Goal: Information Seeking & Learning: Learn about a topic

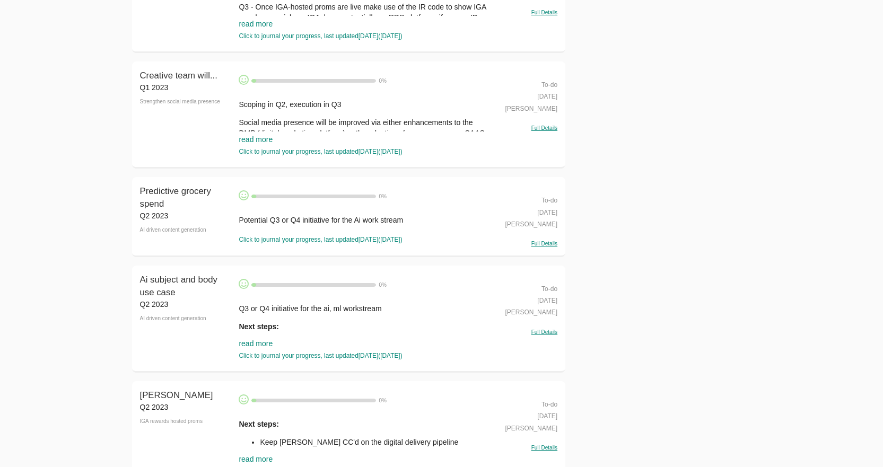
scroll to position [24630, 0]
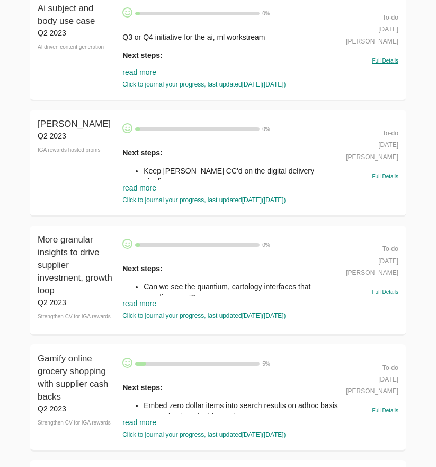
scroll to position [25055, 0]
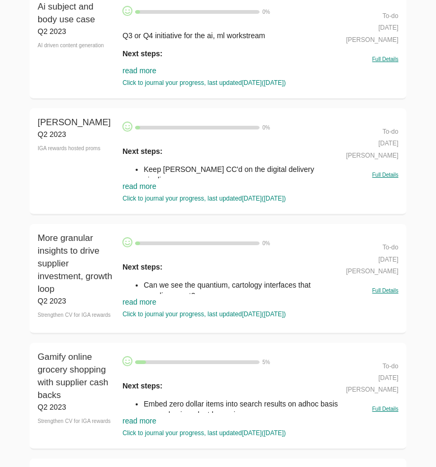
click at [128, 182] on link "read more" at bounding box center [140, 186] width 34 height 8
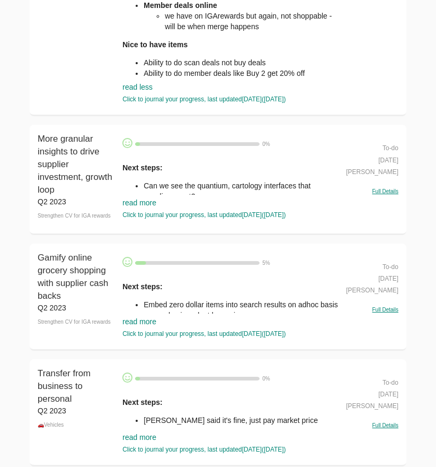
scroll to position [25608, 0]
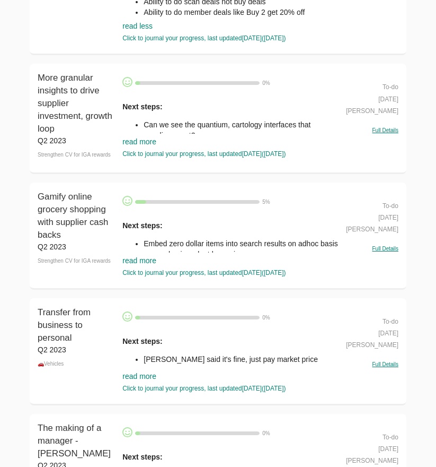
click at [133, 137] on link "read more" at bounding box center [140, 141] width 34 height 8
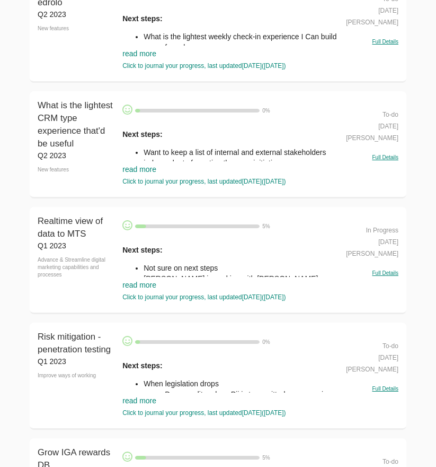
scroll to position [26615, 0]
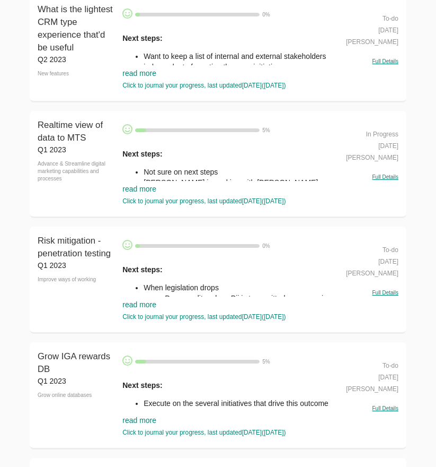
click at [139, 185] on link "read more" at bounding box center [140, 189] width 34 height 8
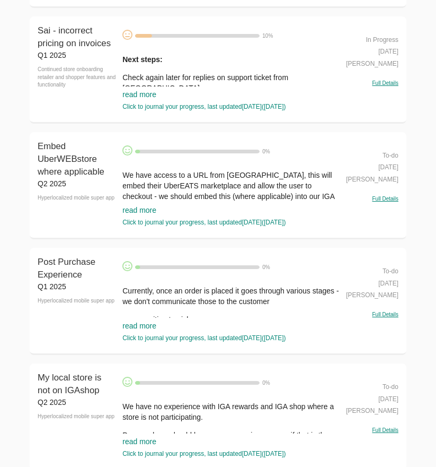
scroll to position [3553, 0]
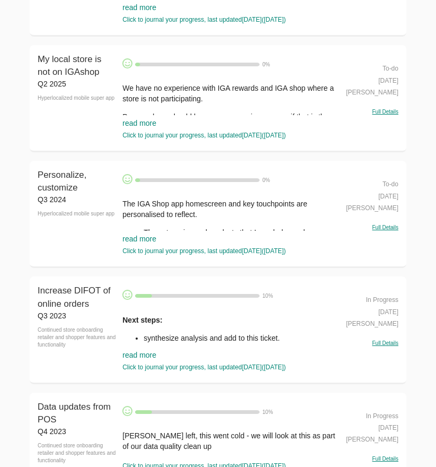
click at [150, 238] on link "read more" at bounding box center [140, 238] width 34 height 8
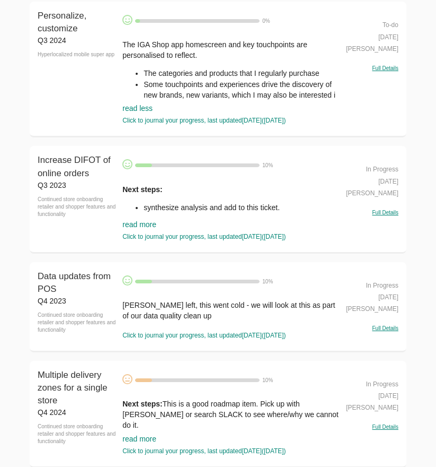
scroll to position [3818, 0]
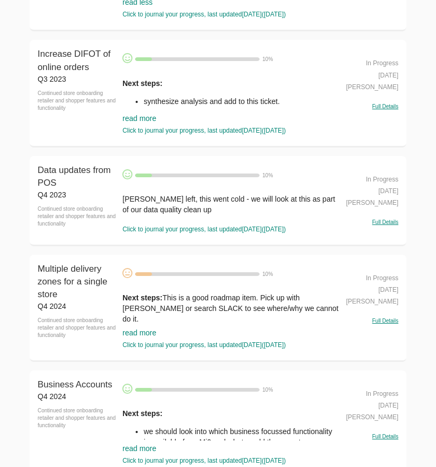
click at [141, 334] on link "read more" at bounding box center [140, 332] width 34 height 8
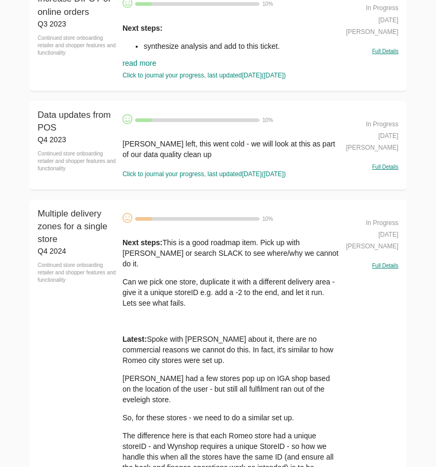
scroll to position [4190, 0]
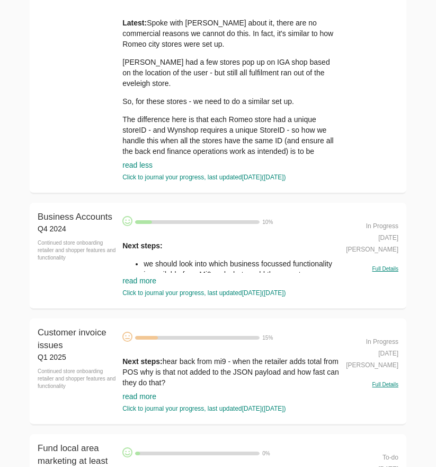
click at [145, 277] on link "read more" at bounding box center [140, 280] width 34 height 8
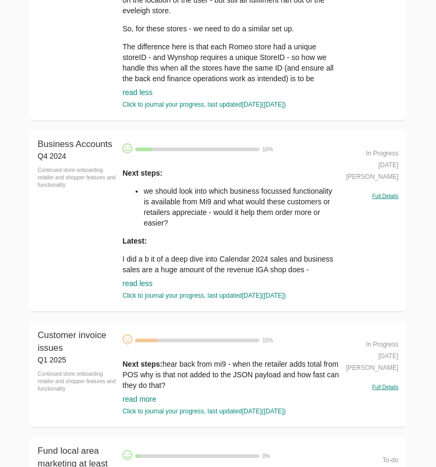
scroll to position [4402, 0]
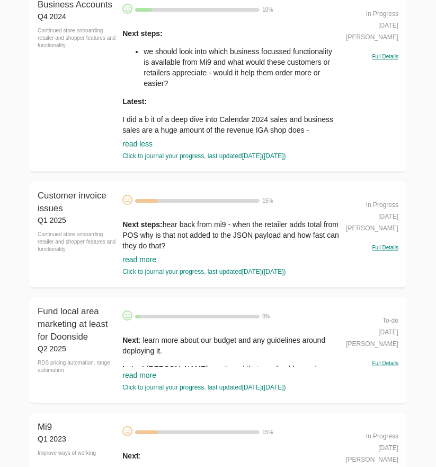
click at [136, 371] on link "read more" at bounding box center [140, 375] width 34 height 8
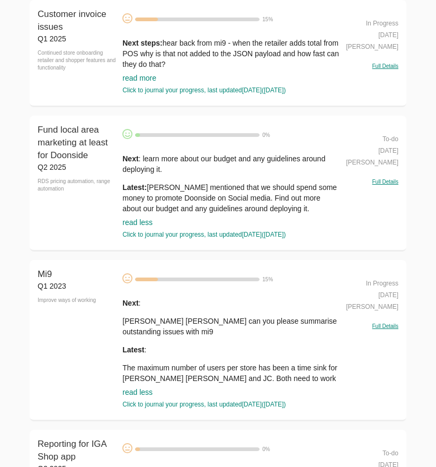
scroll to position [4614, 0]
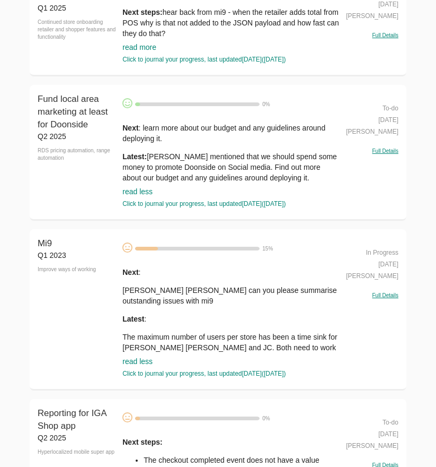
click at [131, 360] on link "read less" at bounding box center [138, 361] width 30 height 8
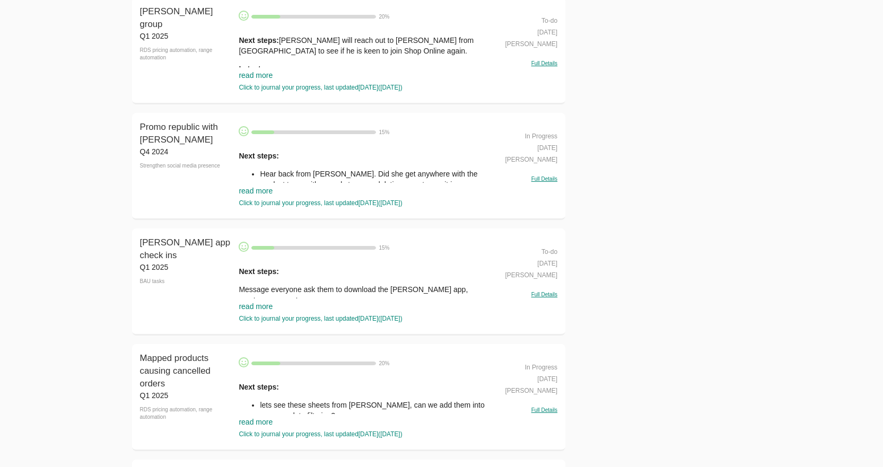
scroll to position [9089, 0]
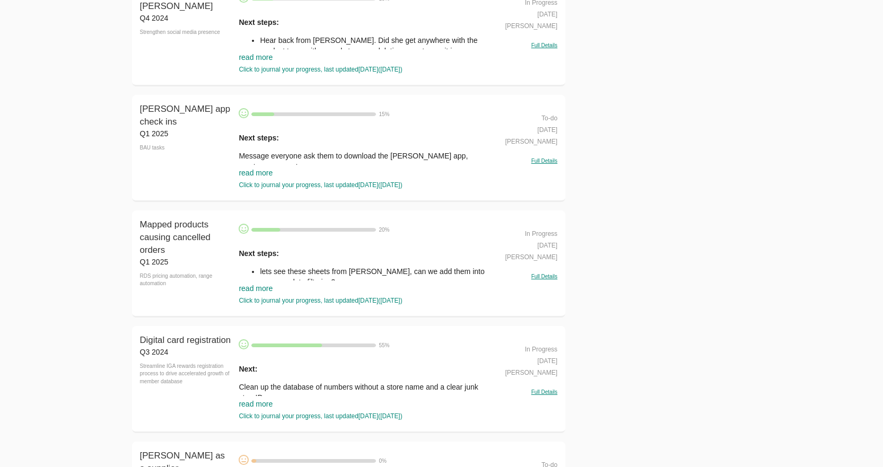
click at [255, 293] on link "read more" at bounding box center [256, 288] width 34 height 8
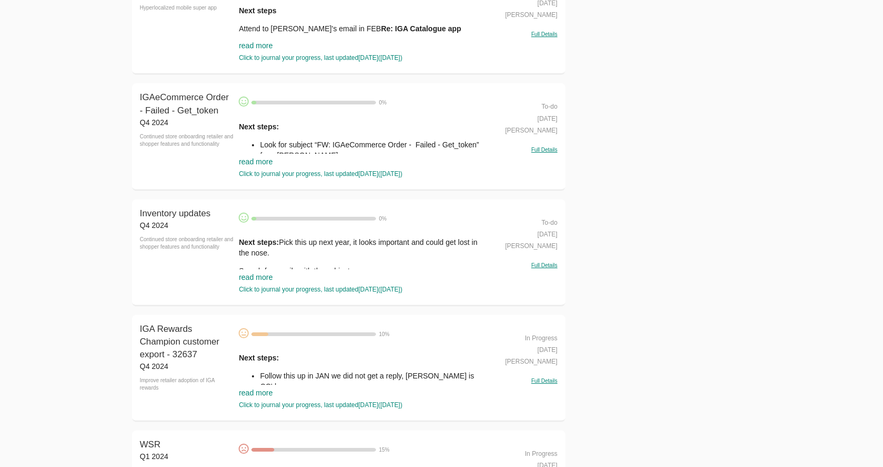
scroll to position [10892, 0]
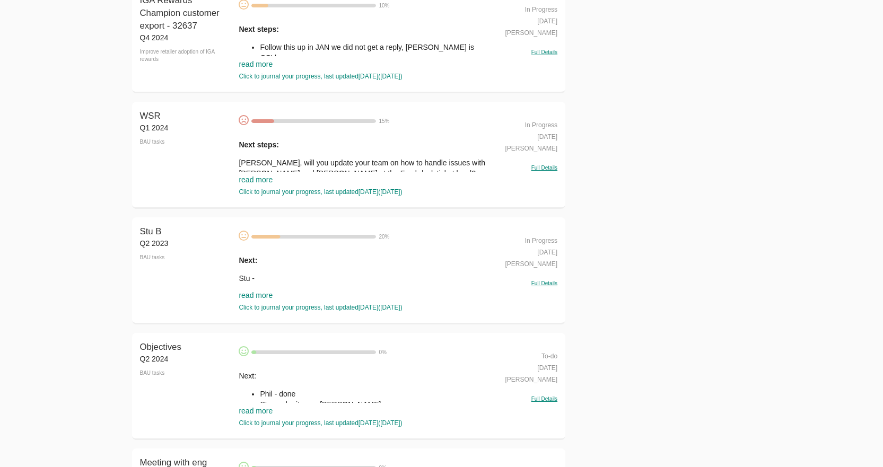
drag, startPoint x: 59, startPoint y: 210, endPoint x: 51, endPoint y: 298, distance: 88.4
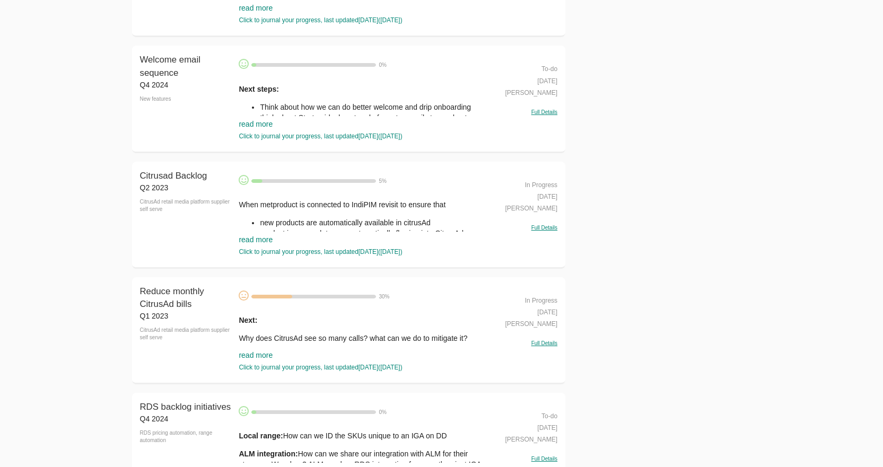
scroll to position [13530, 0]
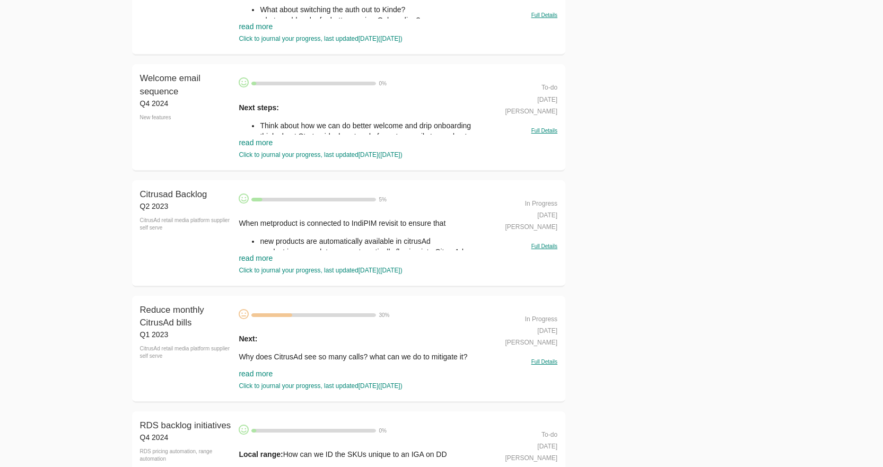
click at [258, 147] on link "read more" at bounding box center [256, 142] width 34 height 8
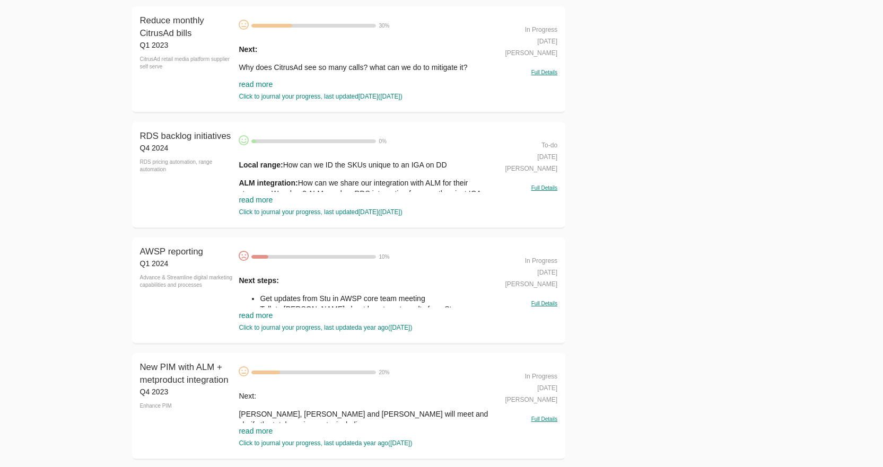
scroll to position [13905, 0]
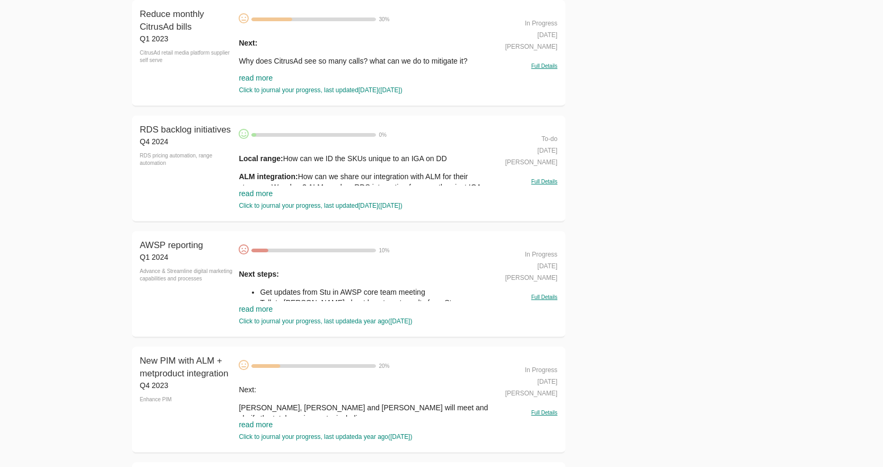
click at [257, 198] on link "read more" at bounding box center [256, 193] width 34 height 8
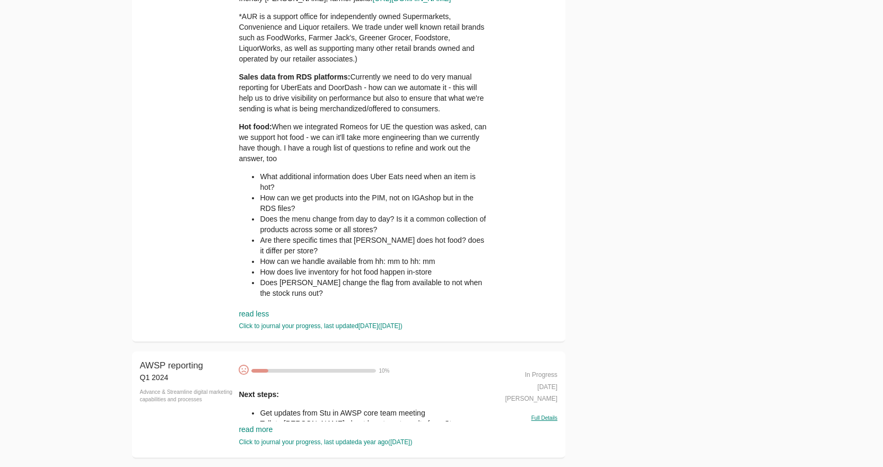
drag, startPoint x: 117, startPoint y: 214, endPoint x: 120, endPoint y: 282, distance: 67.4
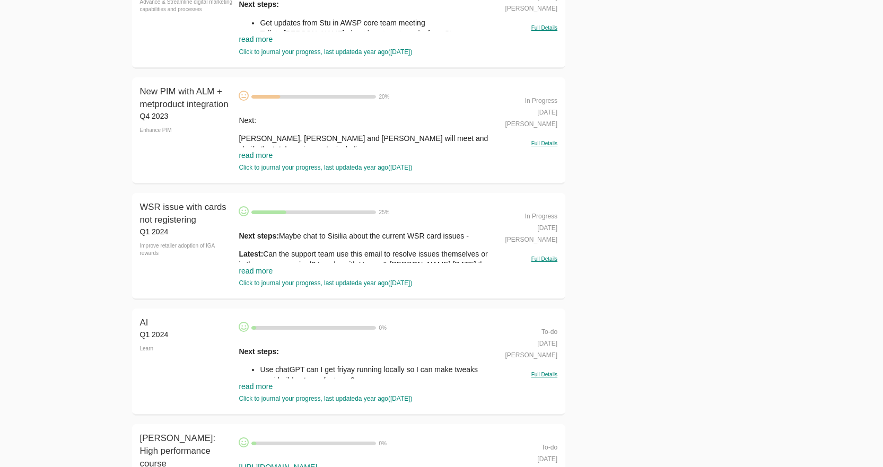
scroll to position [14784, 0]
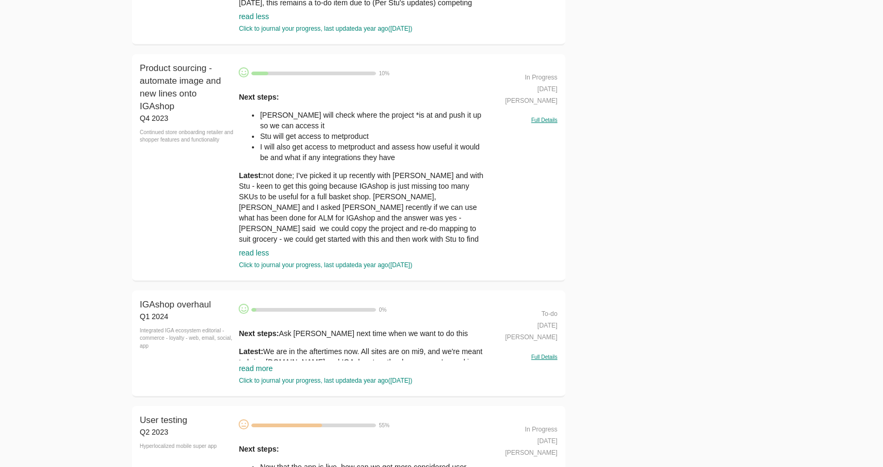
scroll to position [16322, 0]
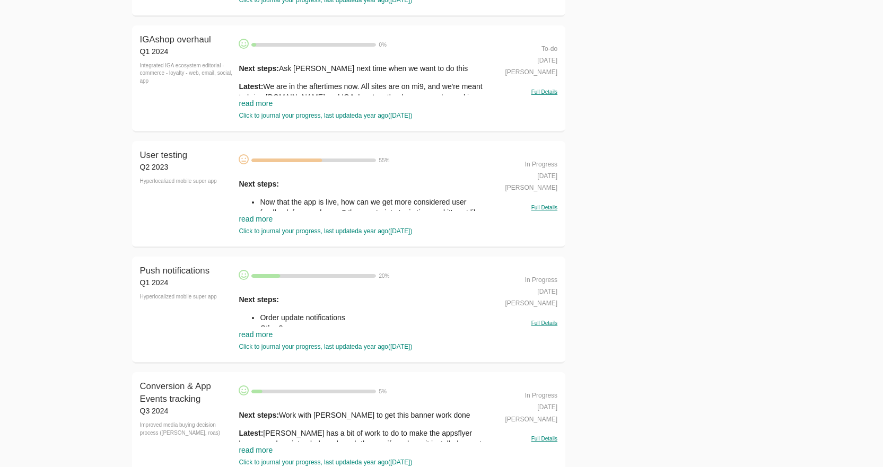
drag, startPoint x: 255, startPoint y: 155, endPoint x: 228, endPoint y: 163, distance: 28.0
click at [255, 108] on link "read more" at bounding box center [256, 103] width 34 height 8
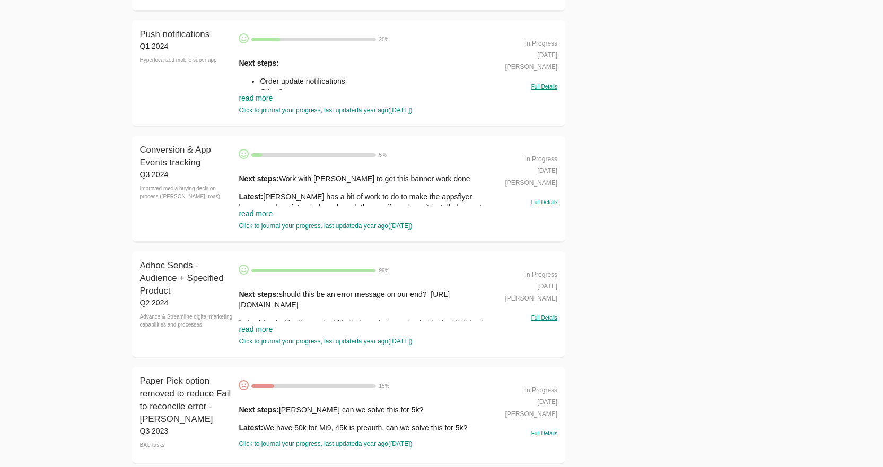
drag, startPoint x: 89, startPoint y: 208, endPoint x: 92, endPoint y: 249, distance: 40.5
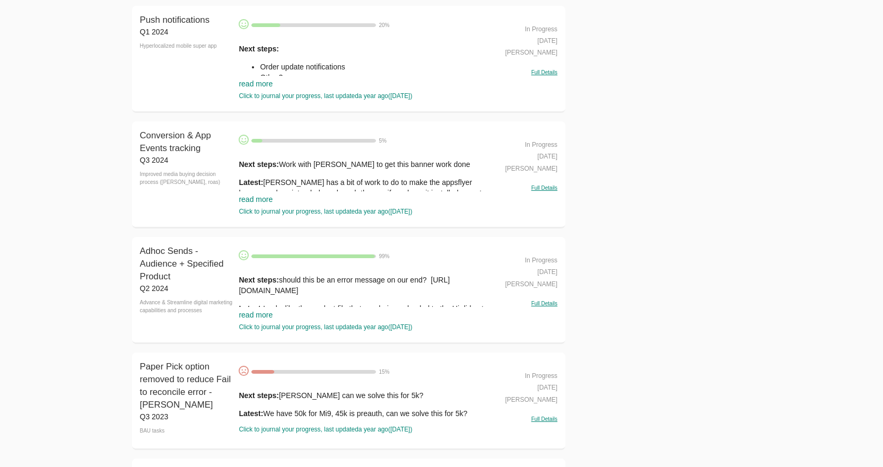
click at [255, 88] on link "read more" at bounding box center [256, 84] width 34 height 8
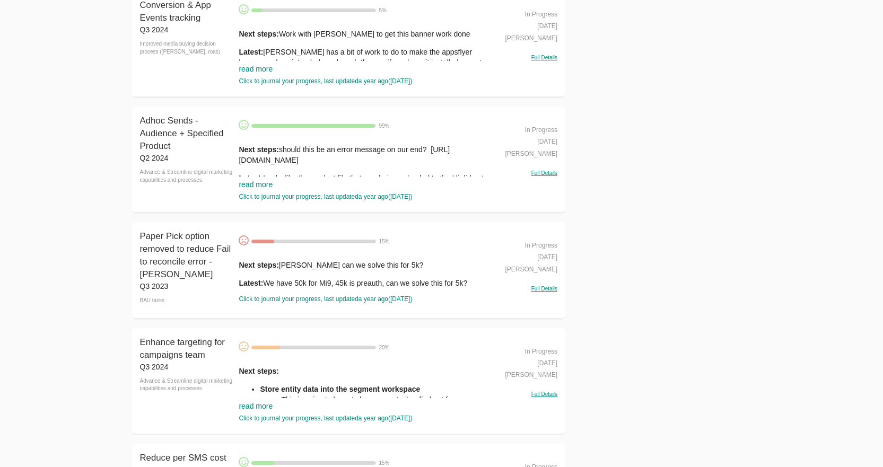
drag, startPoint x: 63, startPoint y: 121, endPoint x: 64, endPoint y: 146, distance: 25.0
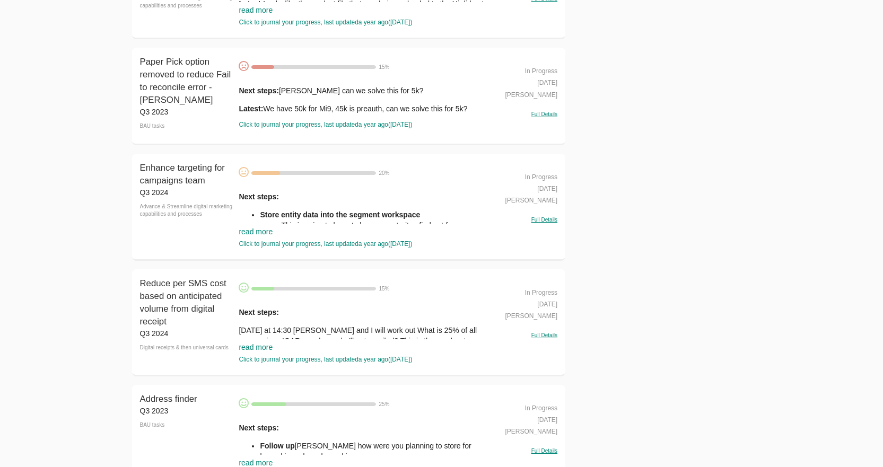
scroll to position [17016, 0]
click at [237, 259] on div "Enhance targeting for campaigns team Q3 2024 Advance & Streamline digital marke…" at bounding box center [349, 205] width 434 height 107
click at [241, 234] on link "read more" at bounding box center [256, 230] width 34 height 8
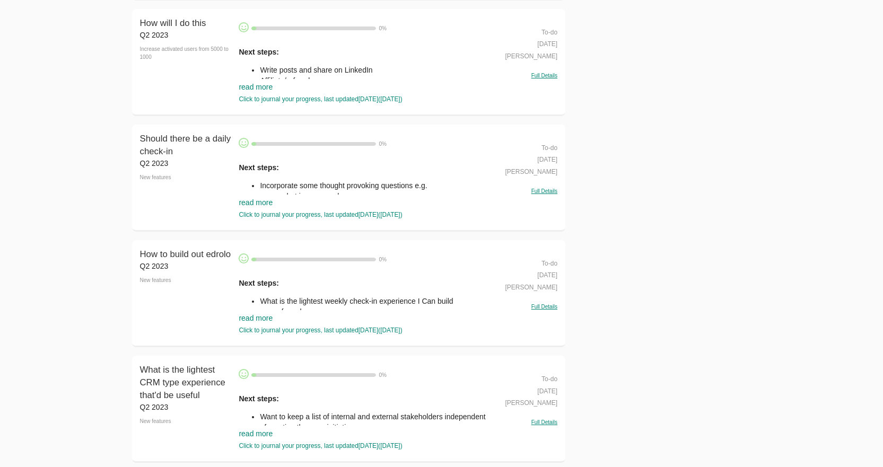
scroll to position [28385, 0]
